Goal: Task Accomplishment & Management: Use online tool/utility

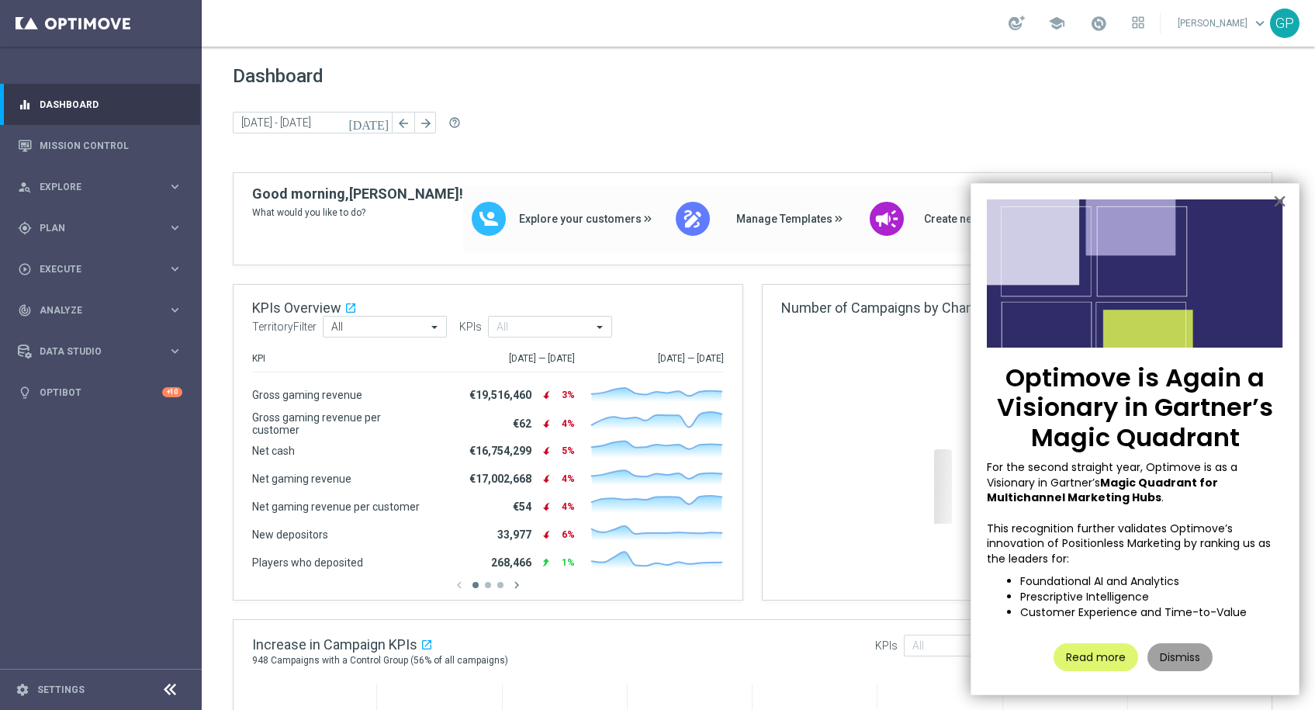
click at [1175, 663] on button "Dismiss" at bounding box center [1179, 657] width 65 height 28
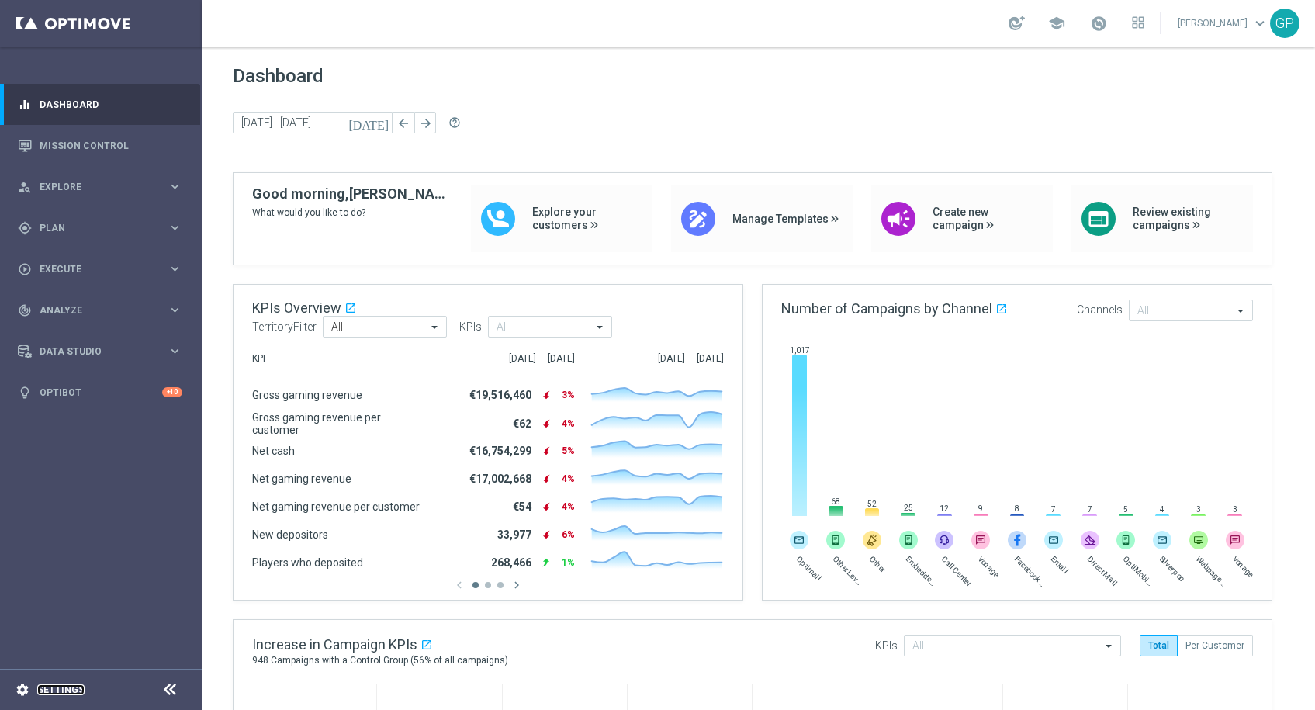
click at [71, 686] on link "Settings" at bounding box center [60, 689] width 47 height 9
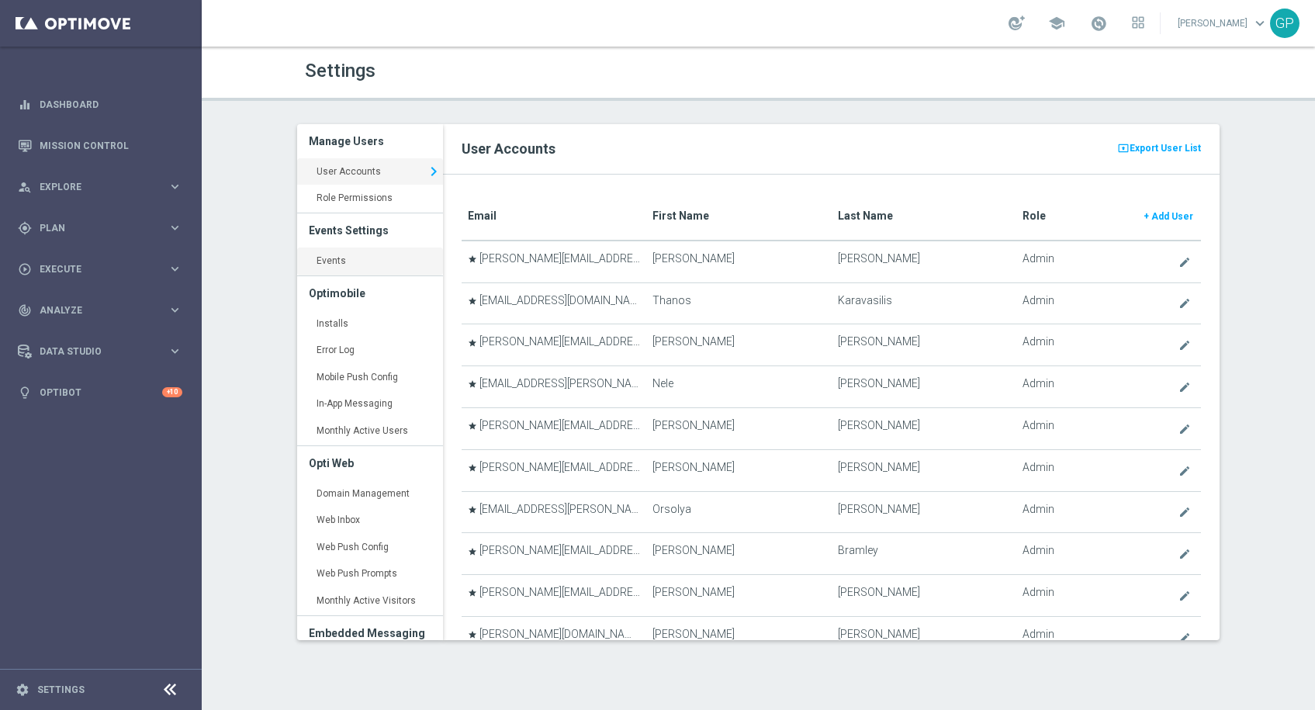
click at [367, 261] on link "Events keyboard_arrow_right" at bounding box center [370, 261] width 146 height 28
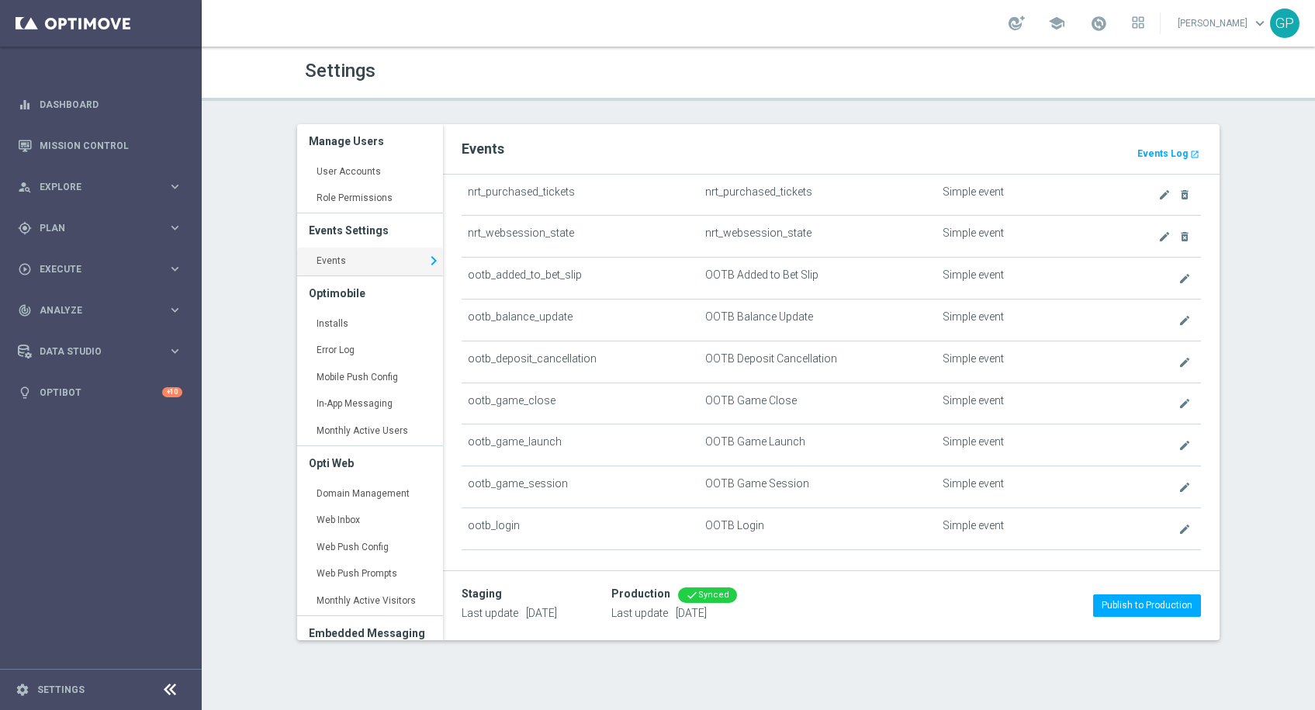
scroll to position [400, 0]
click at [1177, 441] on link "create" at bounding box center [1186, 442] width 18 height 19
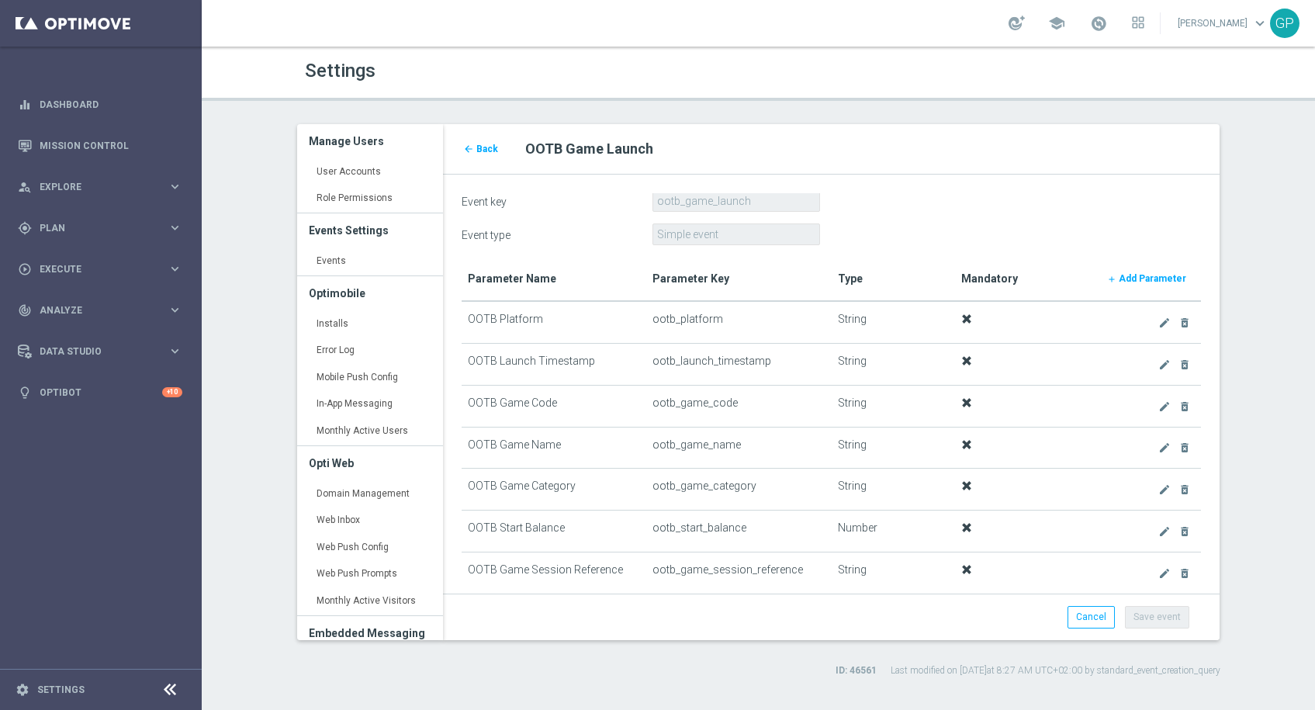
scroll to position [31, 0]
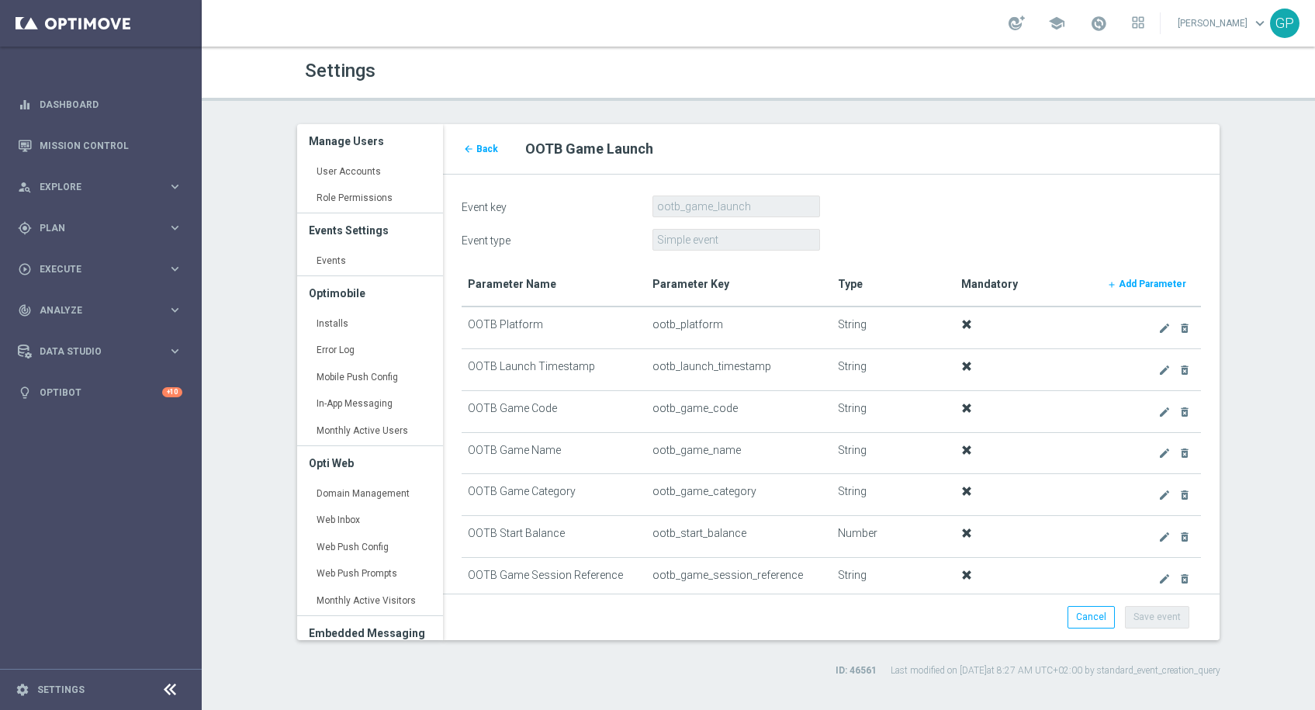
click at [676, 408] on td "ootb_game_code" at bounding box center [738, 411] width 185 height 42
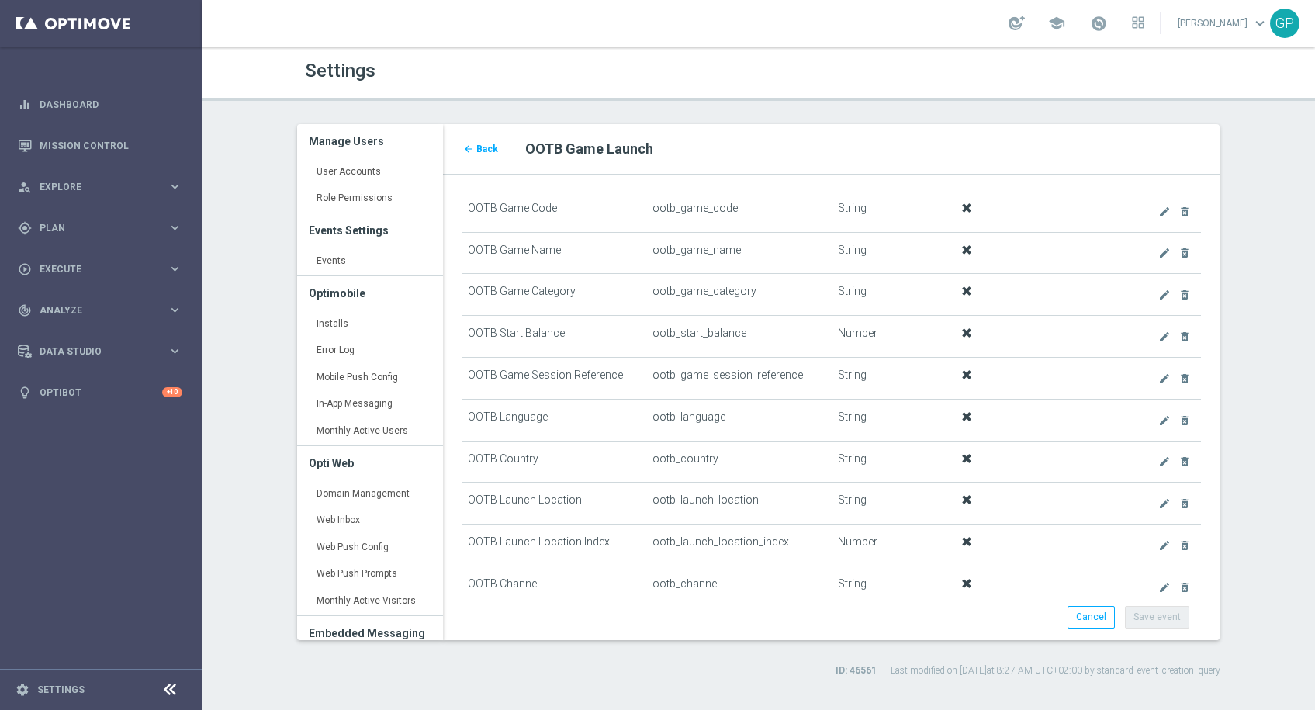
scroll to position [244, 0]
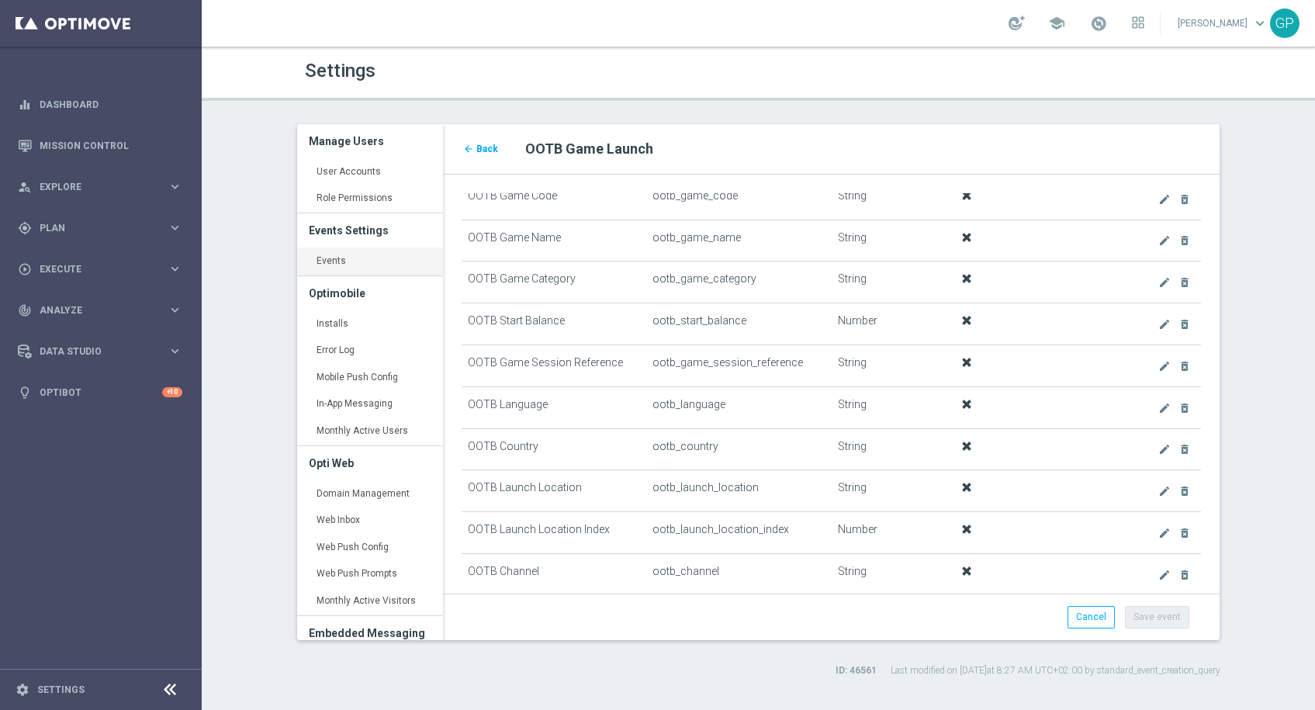
click at [344, 261] on link "Events keyboard_arrow_right" at bounding box center [370, 261] width 146 height 28
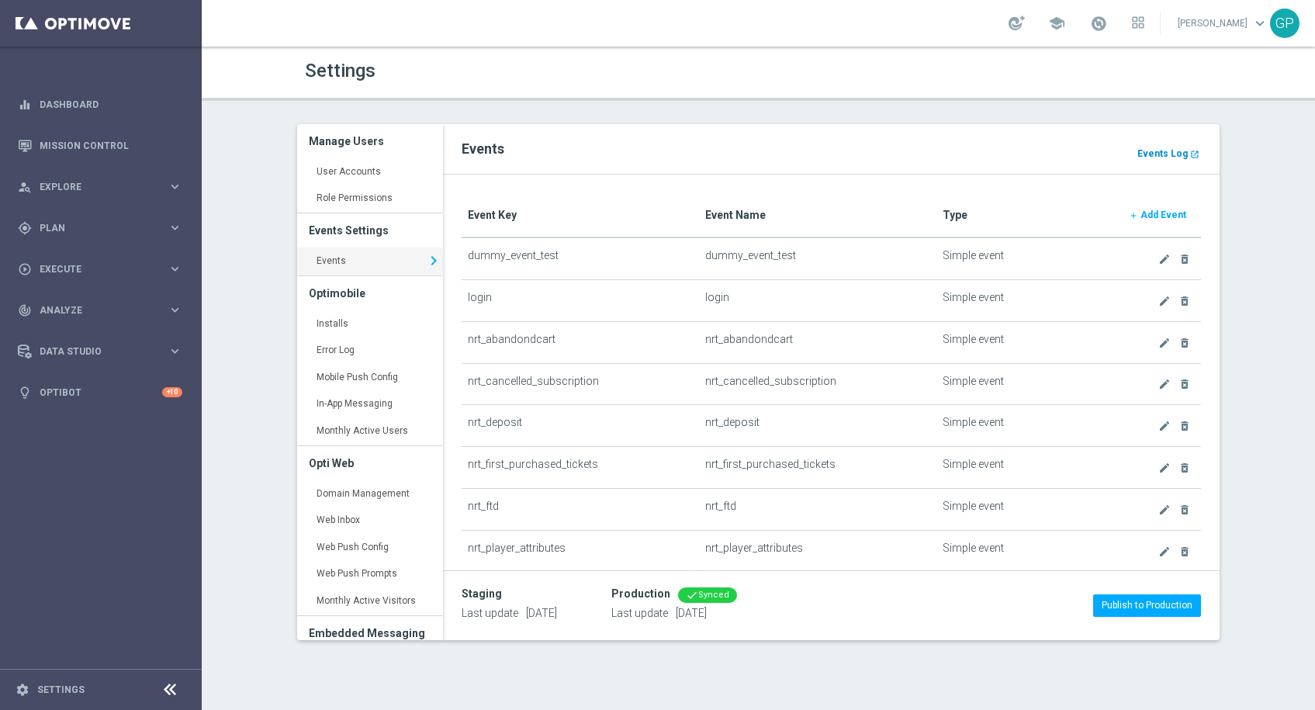
click at [1163, 157] on b "Events Log" at bounding box center [1162, 153] width 50 height 11
click at [1150, 150] on b "Events Log" at bounding box center [1162, 153] width 50 height 11
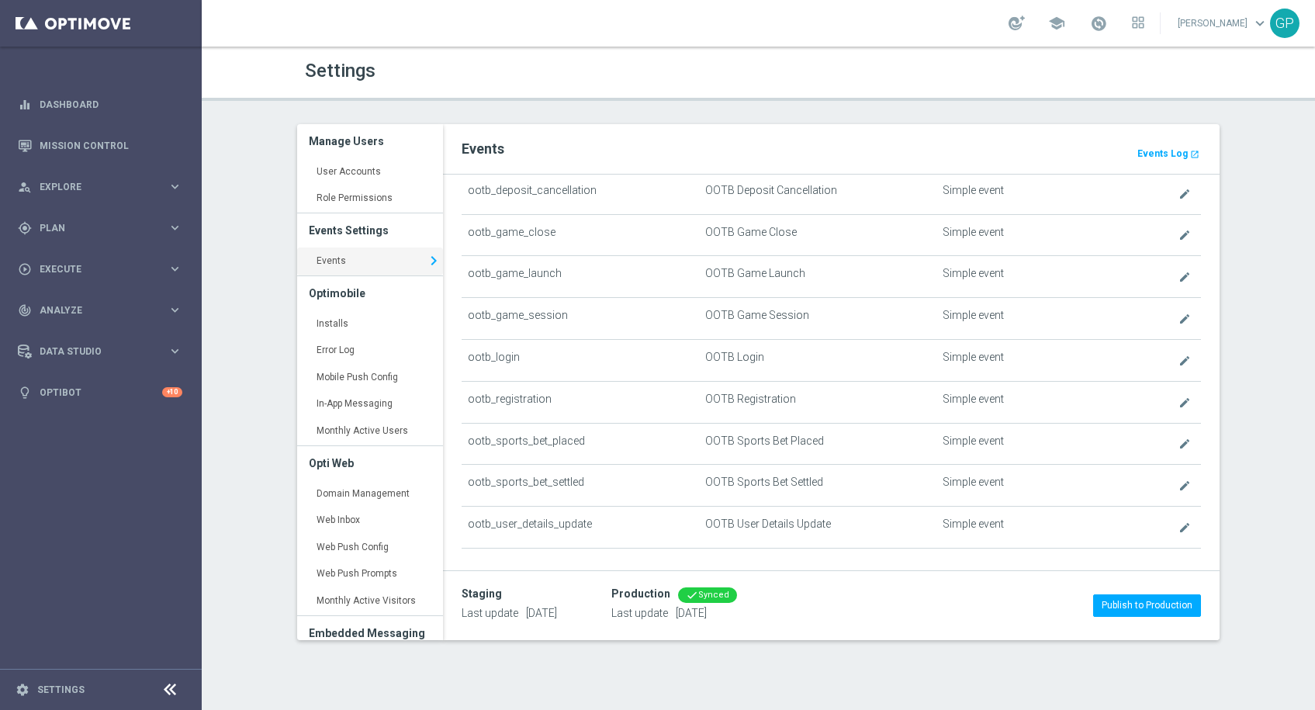
scroll to position [565, 0]
click at [1177, 271] on link "create" at bounding box center [1186, 277] width 18 height 19
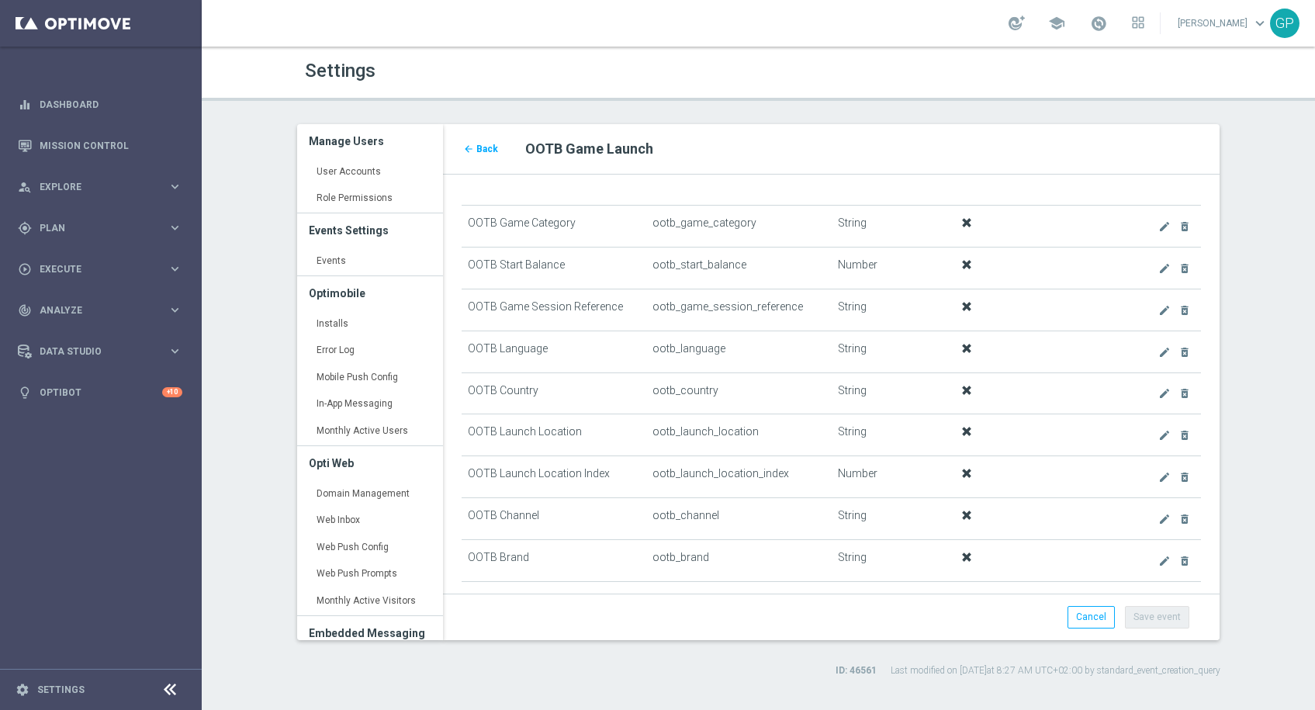
scroll to position [314, 0]
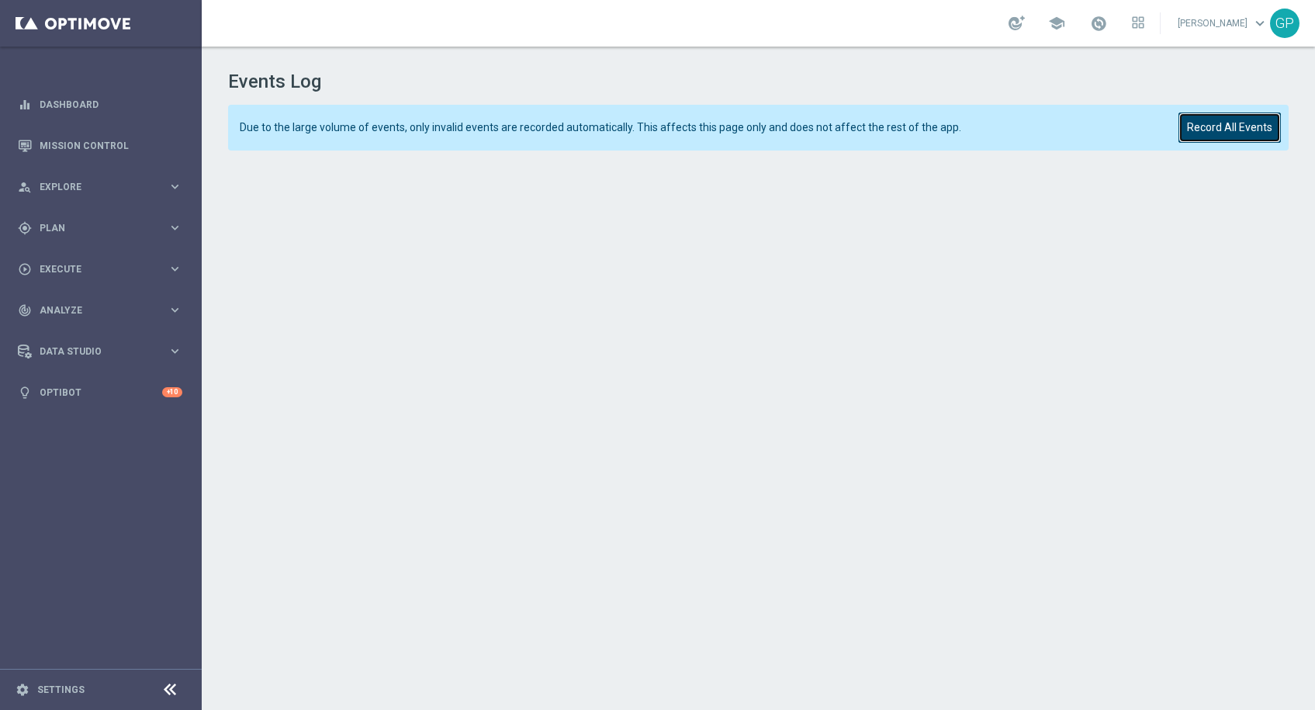
click at [1228, 126] on button "Record All Events" at bounding box center [1229, 127] width 102 height 30
click at [1207, 119] on button "Record All Events" at bounding box center [1229, 127] width 102 height 30
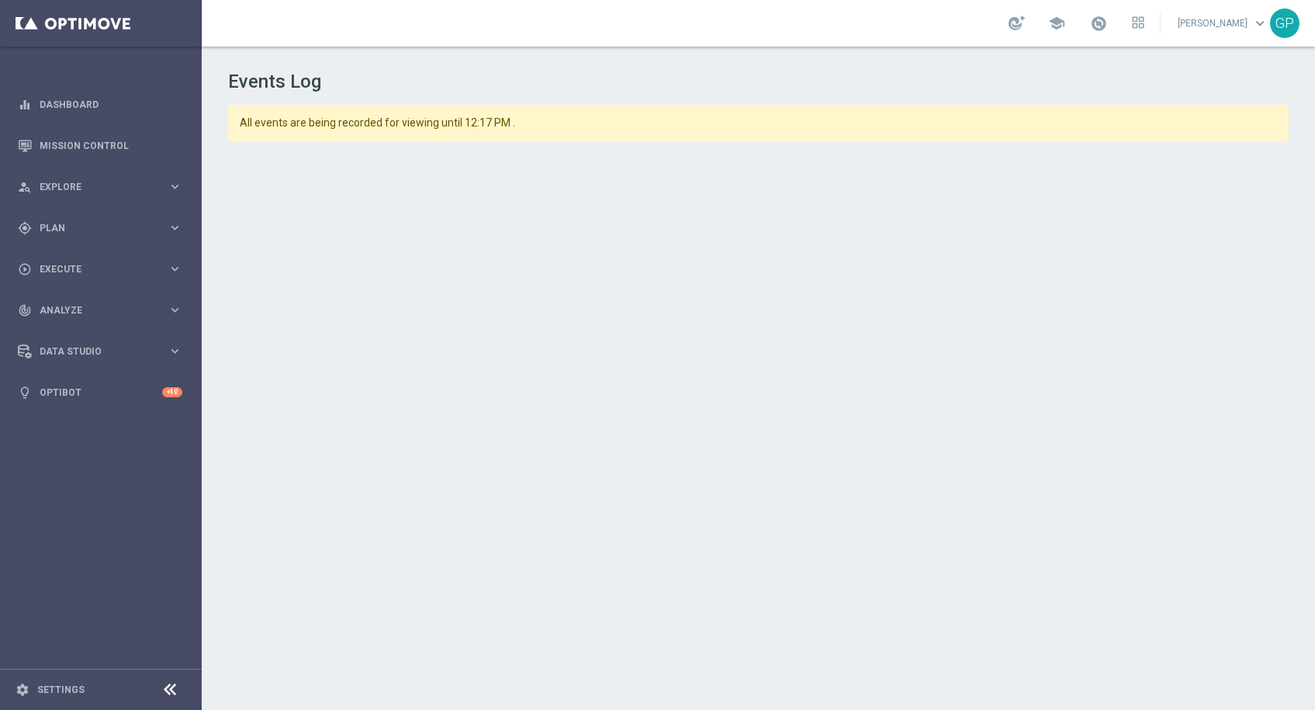
click at [1290, 455] on div "Events Log All events are being recorded for viewing until 12:17 PM ." at bounding box center [758, 375] width 1113 height 656
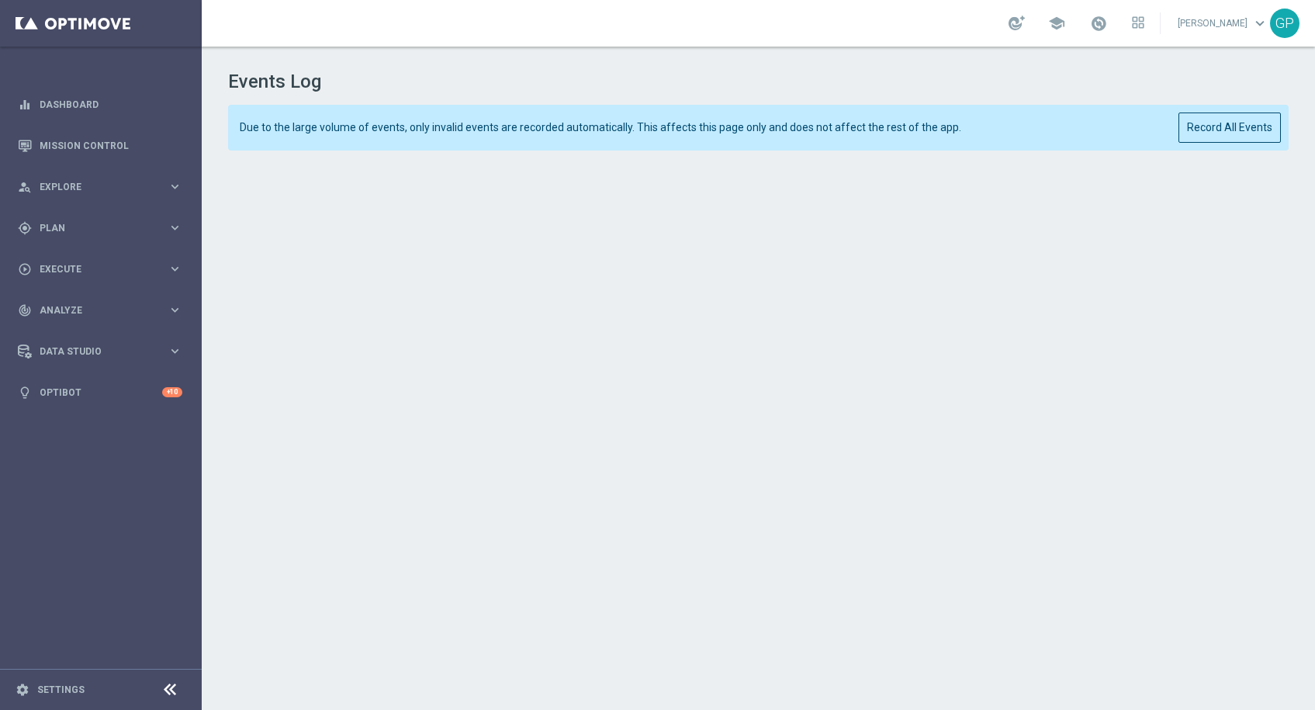
click at [861, 136] on div "Due to the large volume of events, only invalid events are recorded automatical…" at bounding box center [758, 128] width 1060 height 46
click at [1197, 123] on button "Record All Events" at bounding box center [1229, 127] width 102 height 30
